Goal: Task Accomplishment & Management: Use online tool/utility

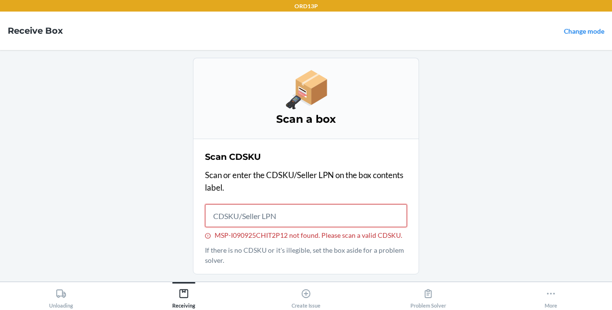
click at [250, 211] on input "MSP-I090925CHIT2P12 not found. Please scan a valid CDSKU." at bounding box center [306, 215] width 202 height 23
type input "MSP-I090925CHIT1P9"
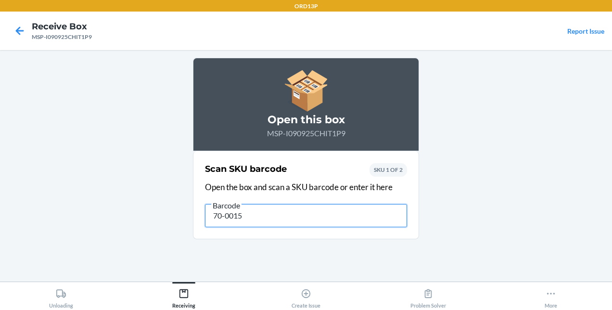
type input "70-00155"
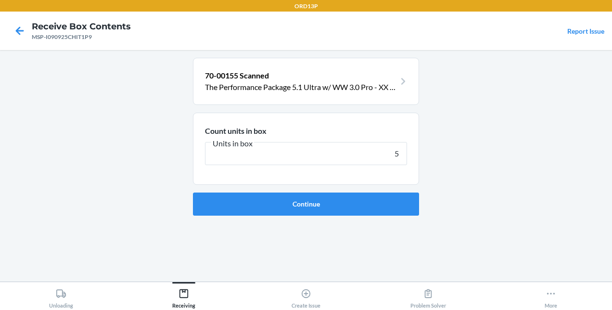
type input "50"
click button "Continue" at bounding box center [306, 203] width 226 height 23
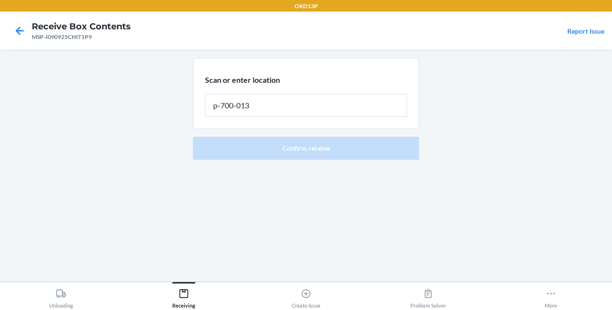
type input "p-700-013"
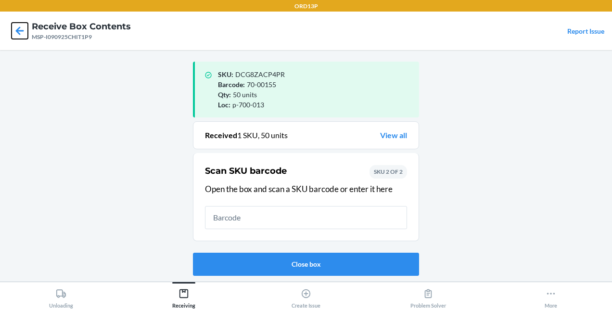
click at [16, 30] on icon at bounding box center [20, 31] width 16 height 16
